Goal: Register for event/course

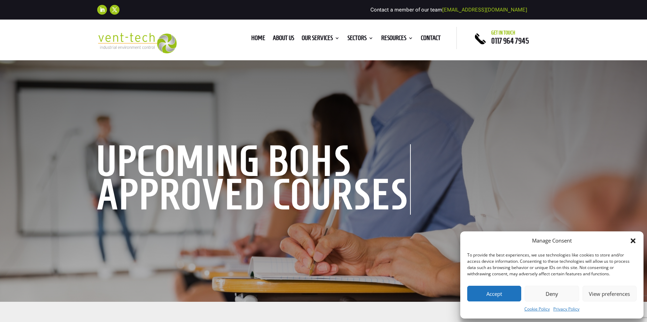
click at [505, 296] on button "Accept" at bounding box center [494, 294] width 54 height 16
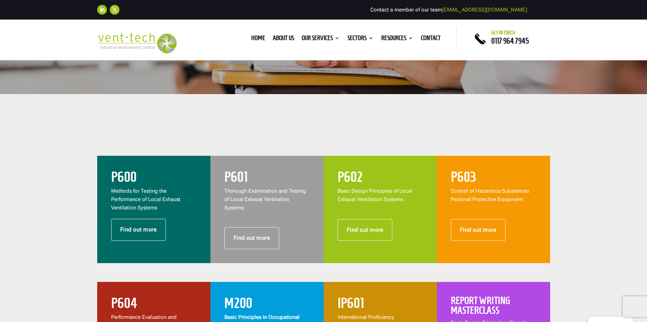
scroll to position [244, 0]
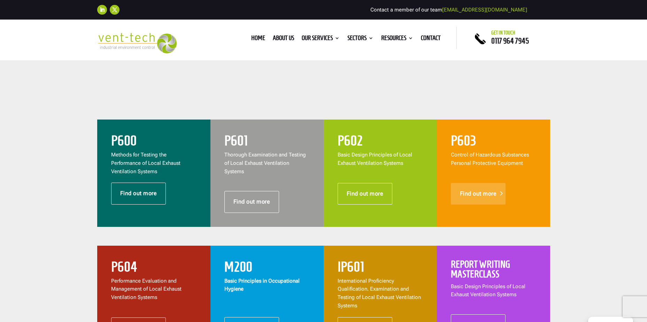
click at [478, 200] on link "Find out more" at bounding box center [478, 194] width 55 height 22
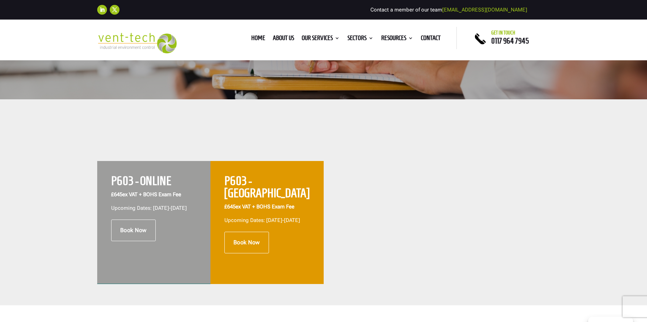
scroll to position [244, 0]
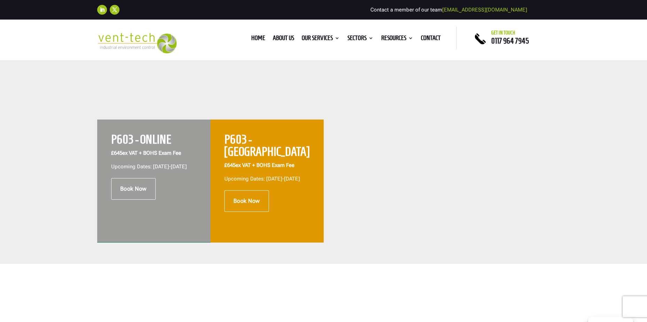
click at [142, 138] on h2 "P603 - ONLINE" at bounding box center [153, 141] width 85 height 16
click at [128, 200] on link "Book Now" at bounding box center [133, 189] width 45 height 22
click at [244, 196] on link "Book Now" at bounding box center [246, 201] width 45 height 22
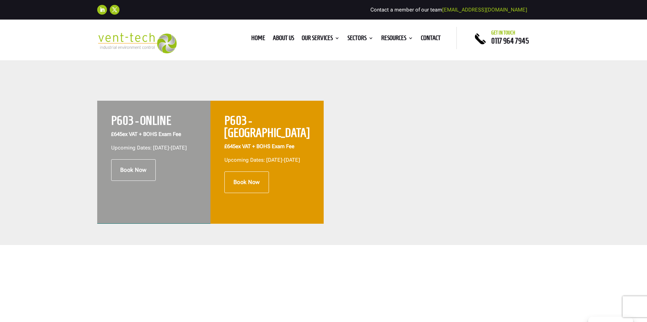
scroll to position [279, 0]
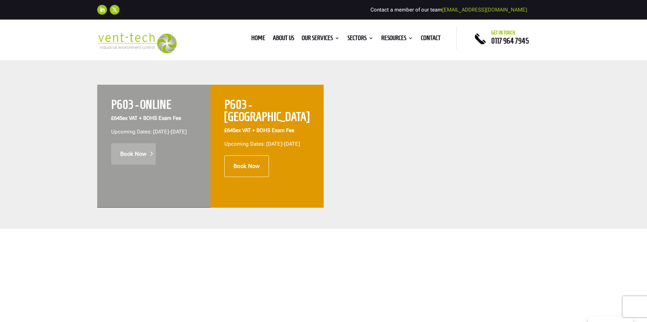
click at [130, 165] on link "Book Now" at bounding box center [133, 154] width 45 height 22
click at [134, 161] on link "Book Now" at bounding box center [133, 154] width 45 height 22
